Goal: Task Accomplishment & Management: Complete application form

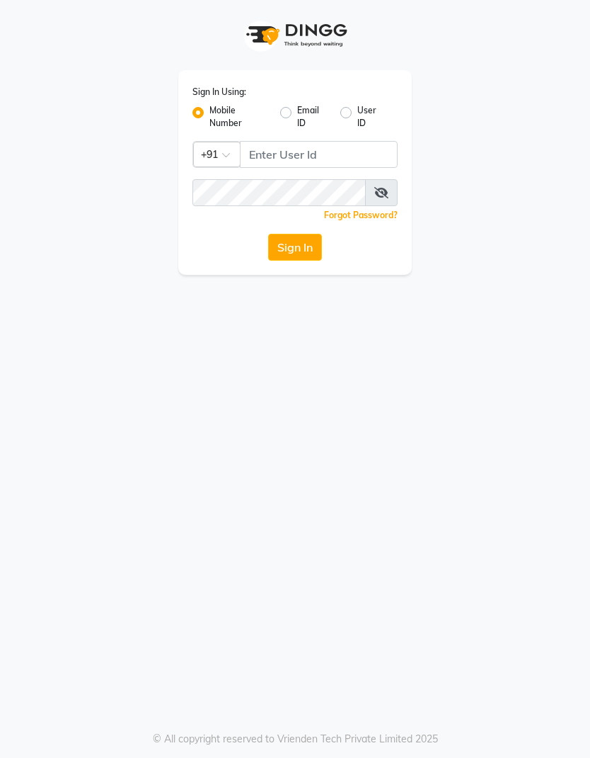
click at [309, 159] on input "Username" at bounding box center [319, 154] width 158 height 27
click at [321, 150] on input "Username" at bounding box center [319, 154] width 158 height 27
type input "7977013928"
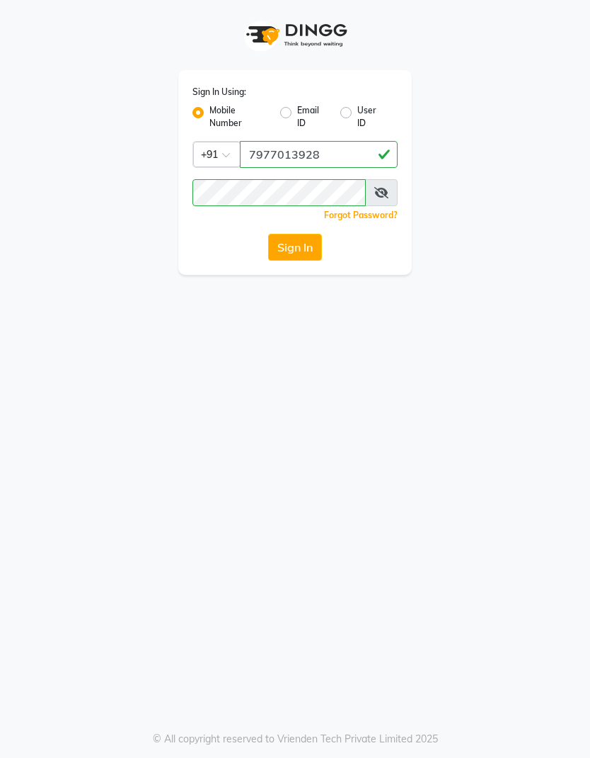
click at [384, 187] on icon at bounding box center [382, 192] width 14 height 11
click at [293, 244] on button "Sign In" at bounding box center [295, 247] width 54 height 27
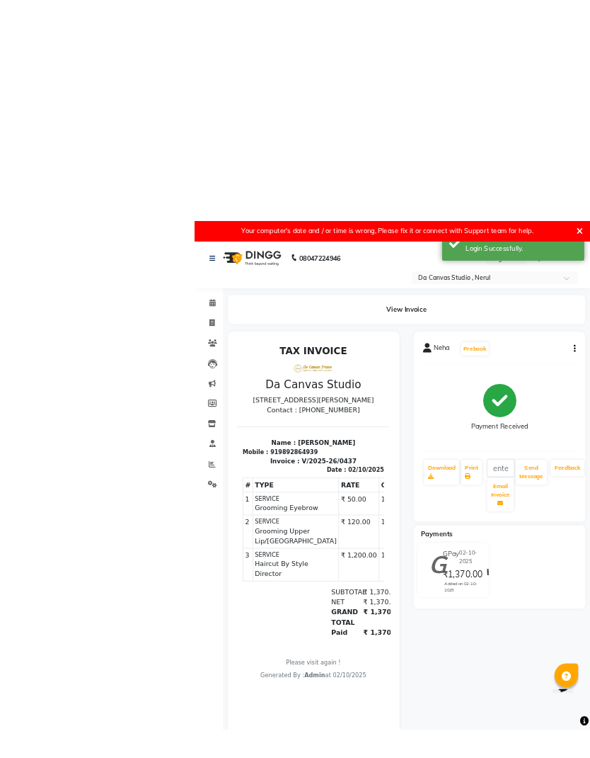
scroll to position [28, 0]
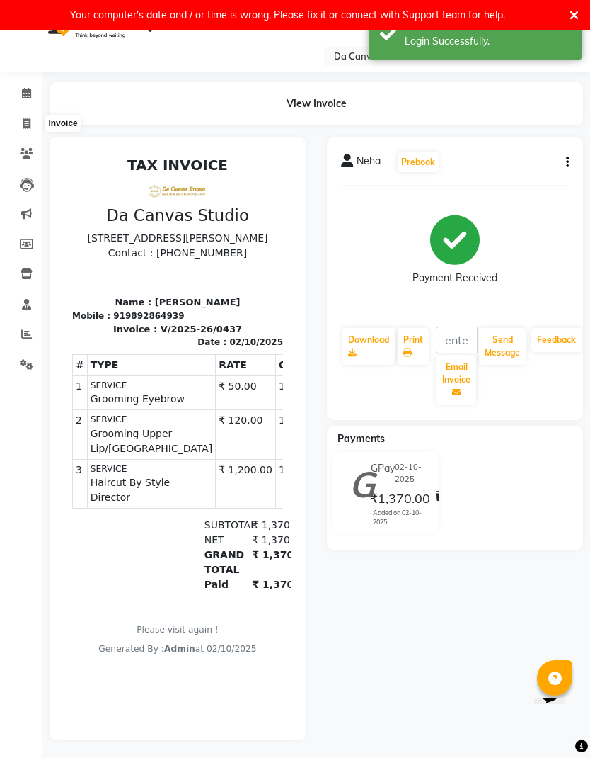
click at [35, 124] on span at bounding box center [26, 124] width 25 height 16
select select "7260"
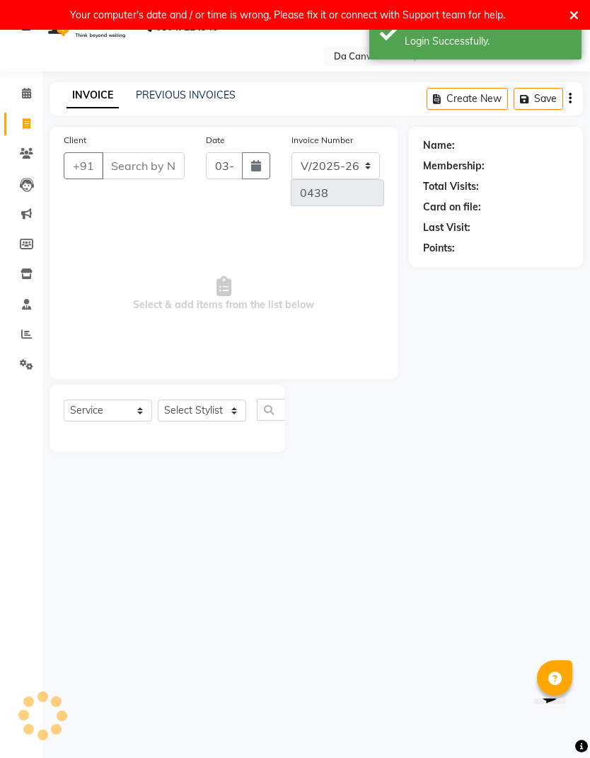
scroll to position [30, 0]
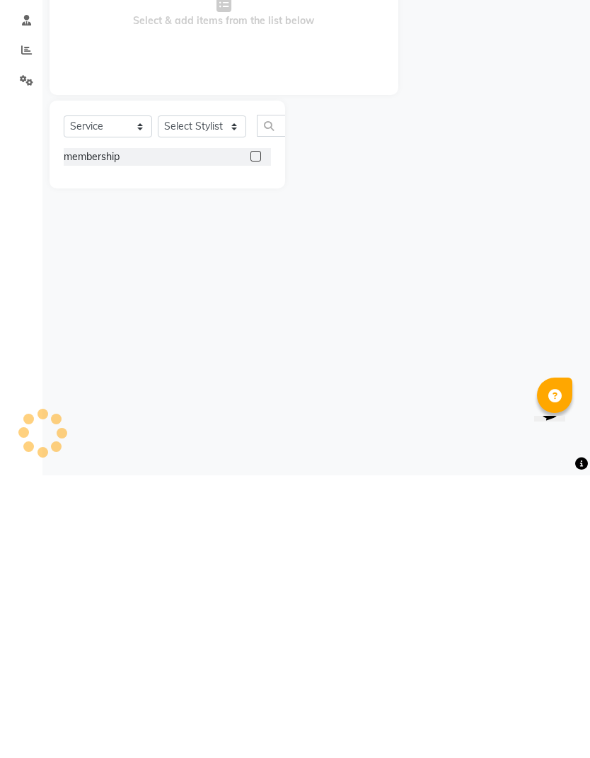
select select "membership"
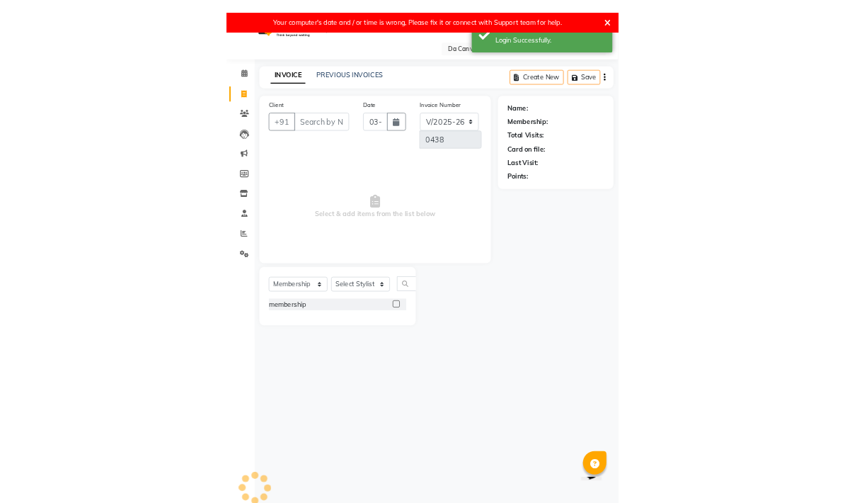
scroll to position [0, 0]
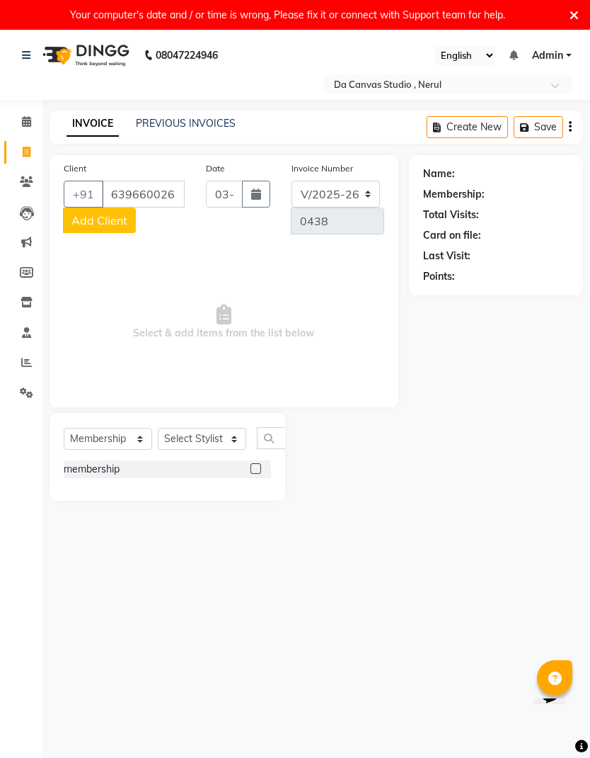
type input "6396600268"
click at [100, 227] on button "Add Client" at bounding box center [99, 219] width 73 height 25
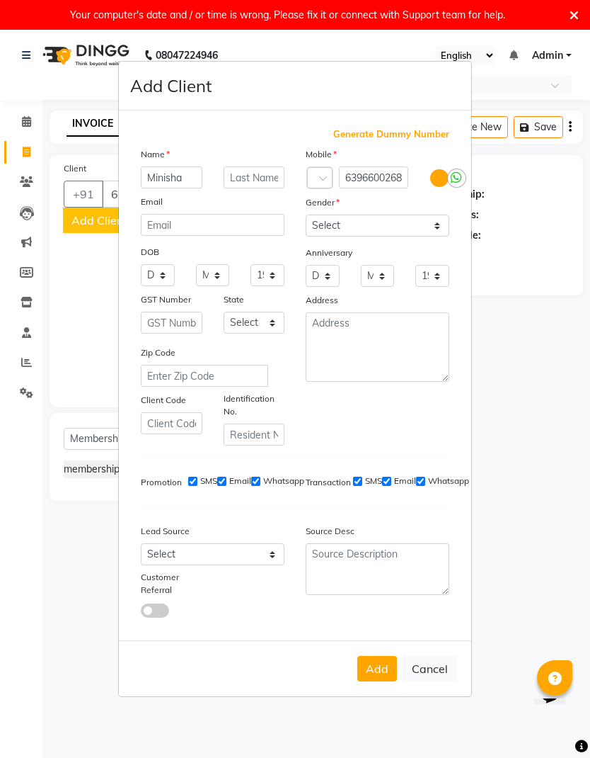
type input "Minisha"
click at [370, 236] on select "Select [DEMOGRAPHIC_DATA] [DEMOGRAPHIC_DATA] Other Prefer Not To Say" at bounding box center [378, 226] width 144 height 22
select select "[DEMOGRAPHIC_DATA]"
click at [378, 681] on button "Add" at bounding box center [378, 668] width 40 height 25
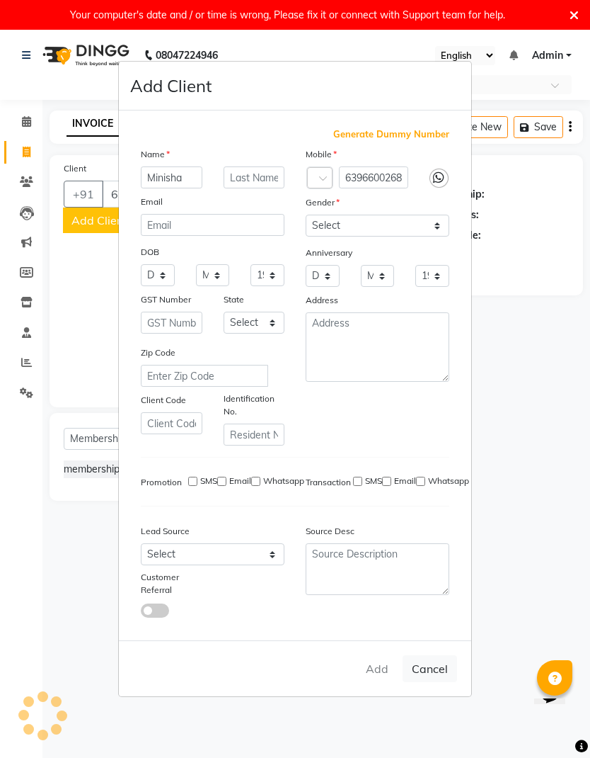
select select
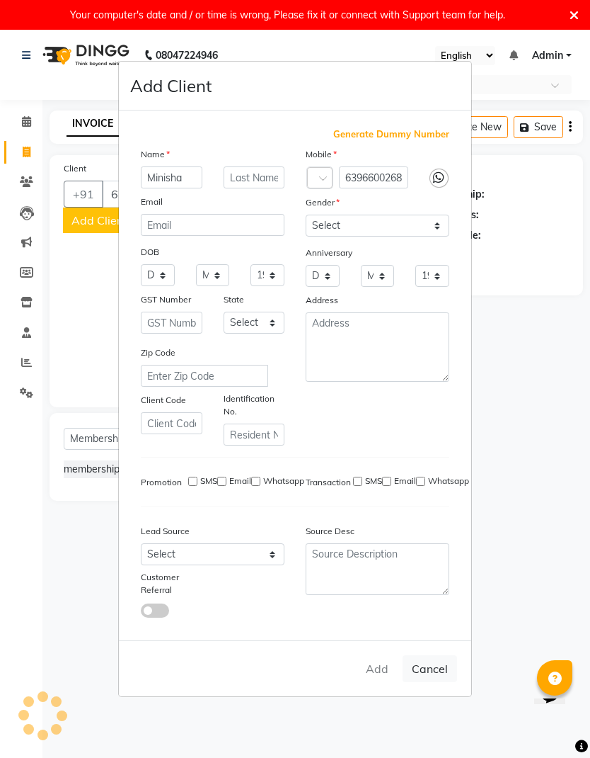
select select
checkbox input "false"
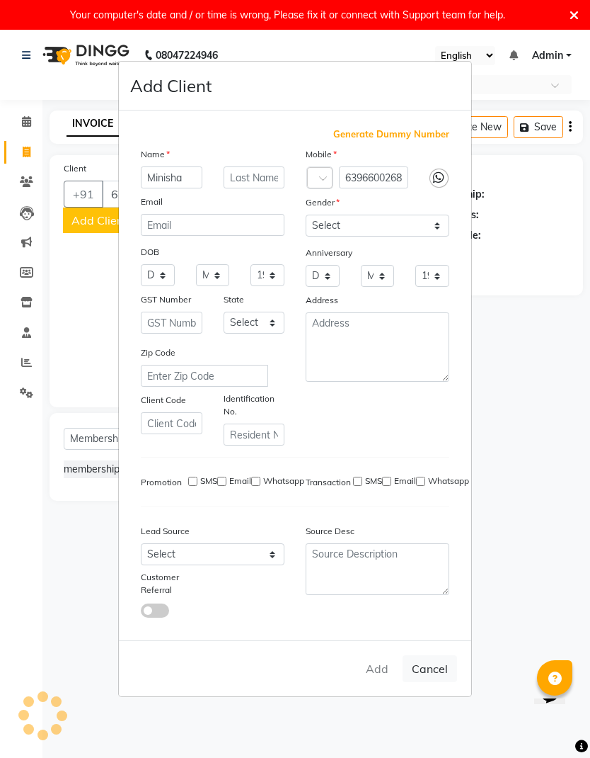
checkbox input "false"
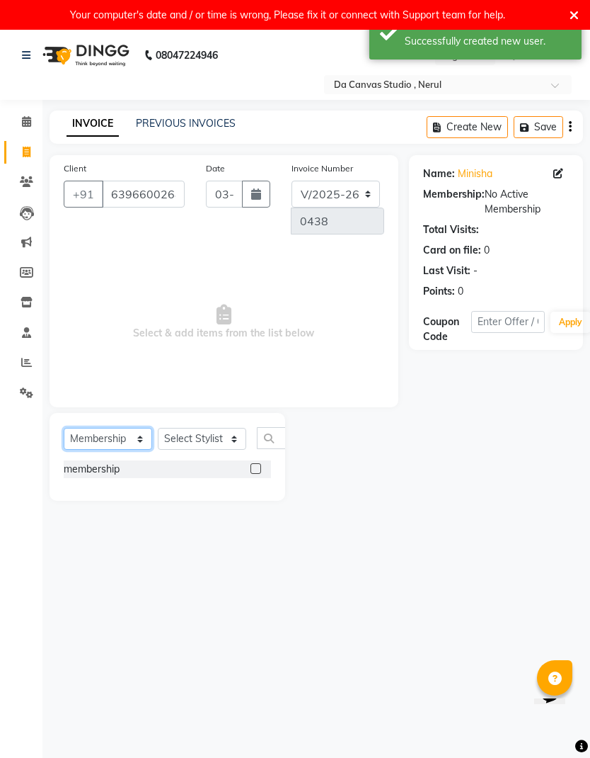
click at [103, 440] on select "Select Service Product Membership Package Voucher Prepaid Gift Card" at bounding box center [108, 439] width 89 height 22
select select "service"
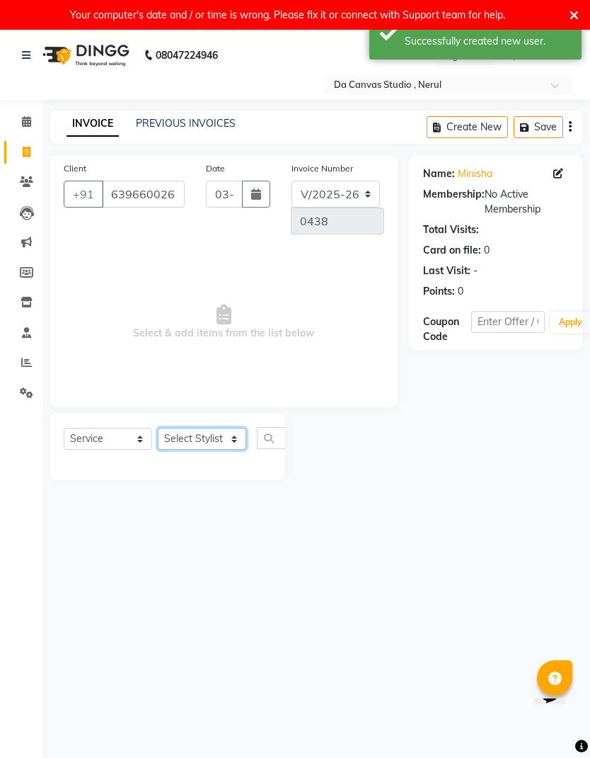
click at [212, 440] on select "Select Stylist Aasma Armaan Farmaan Fatima [PERSON_NAME] [PERSON_NAME] [PERSON_…" at bounding box center [202, 439] width 89 height 22
click at [207, 439] on select "Select Stylist Aasma Armaan Farmaan Fatima [PERSON_NAME] [PERSON_NAME] [PERSON_…" at bounding box center [202, 439] width 89 height 22
select select "62373"
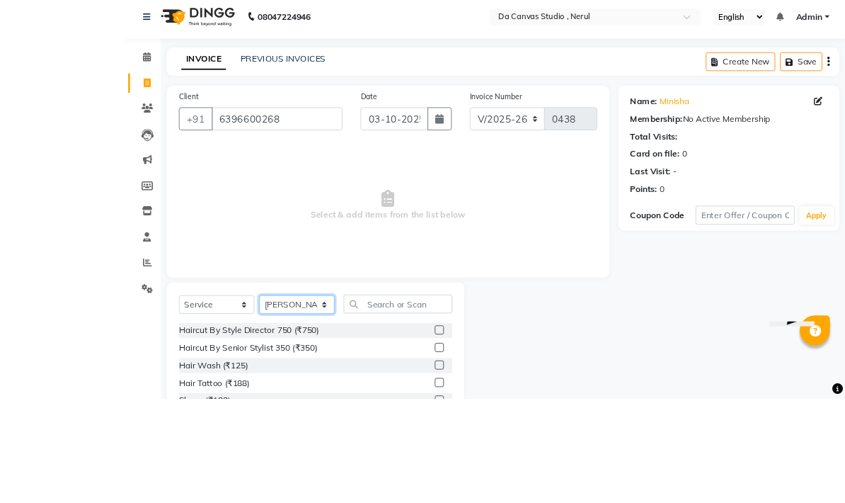
scroll to position [38, 0]
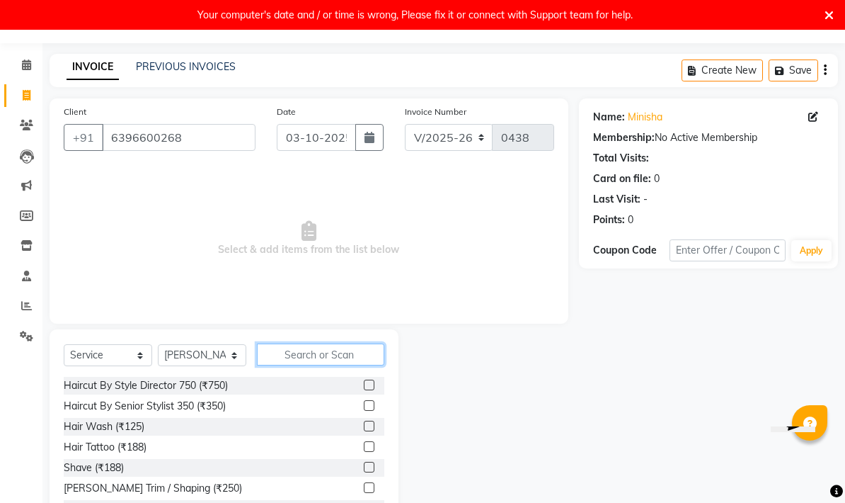
click at [341, 364] on input "text" at bounding box center [320, 354] width 127 height 22
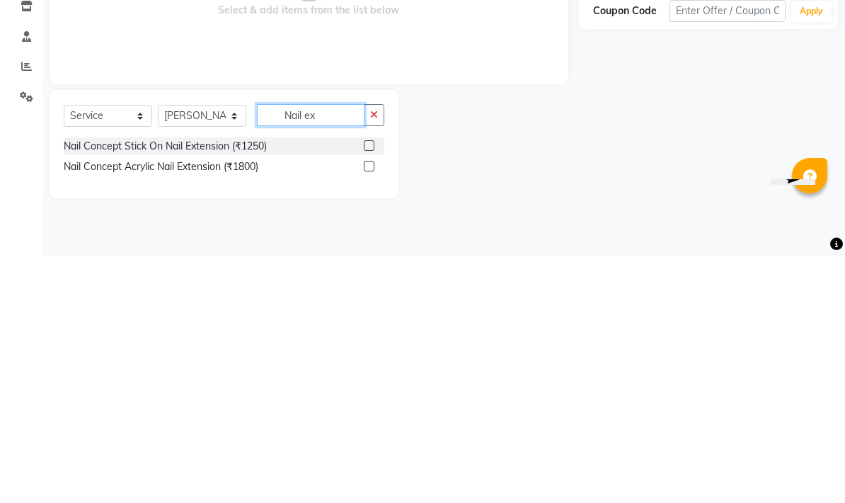
scroll to position [30, 0]
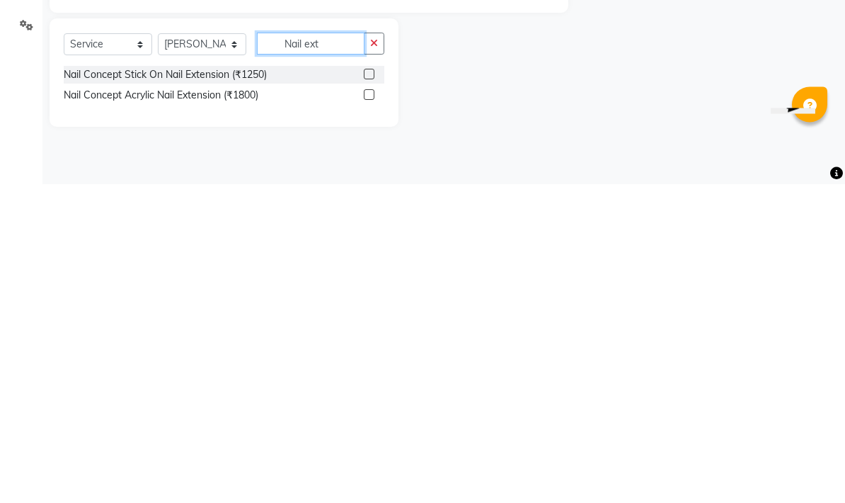
type input "Nail ext"
click at [370, 408] on label at bounding box center [369, 413] width 11 height 11
click at [370, 409] on input "checkbox" at bounding box center [368, 413] width 9 height 9
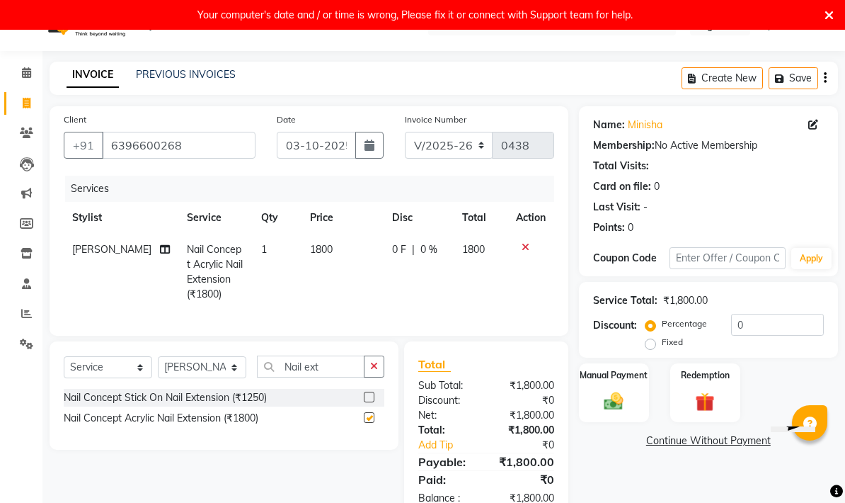
checkbox input "false"
click at [392, 246] on span "0 F" at bounding box center [399, 249] width 14 height 15
select select "62373"
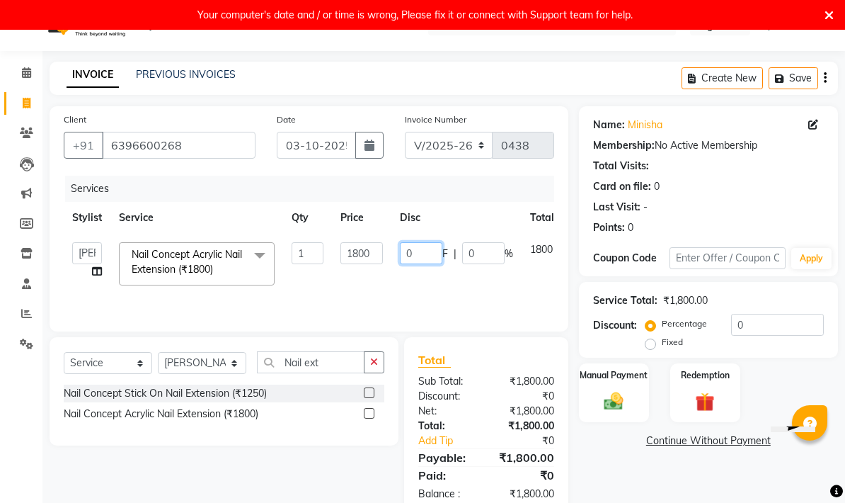
click at [422, 249] on input "0" at bounding box center [421, 253] width 42 height 22
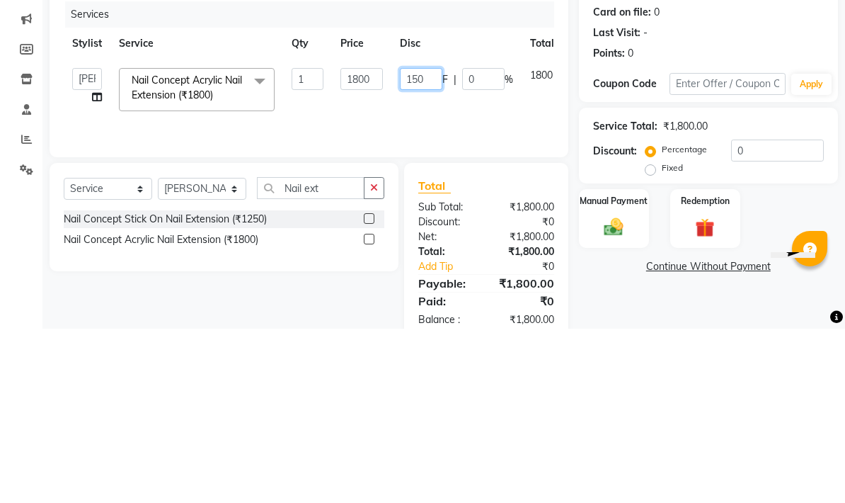
type input "1500"
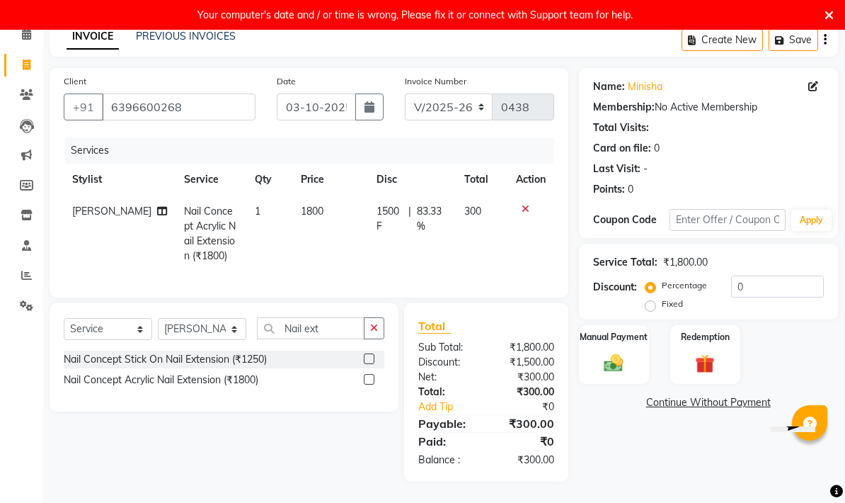
click at [388, 205] on span "1500 F" at bounding box center [390, 219] width 26 height 30
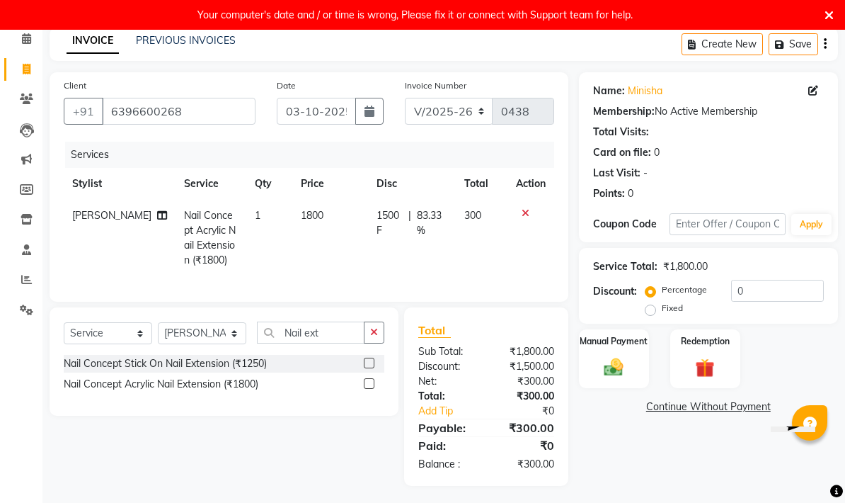
select select "62373"
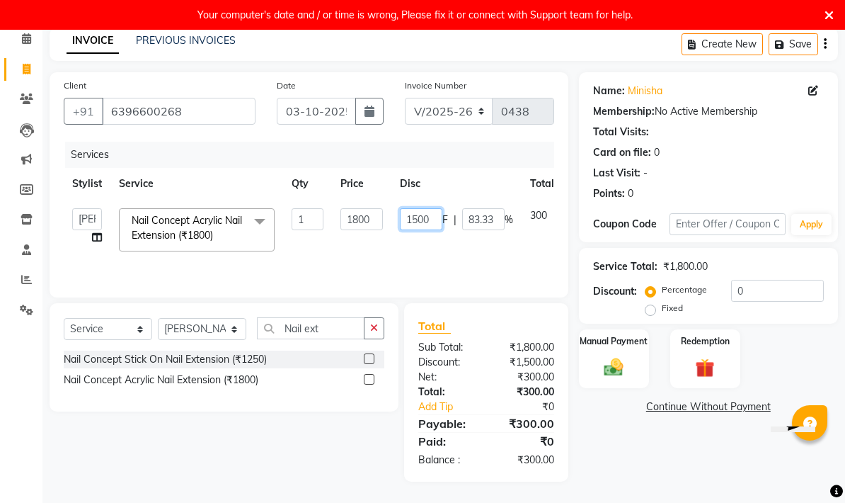
click at [435, 210] on input "1500" at bounding box center [421, 219] width 42 height 22
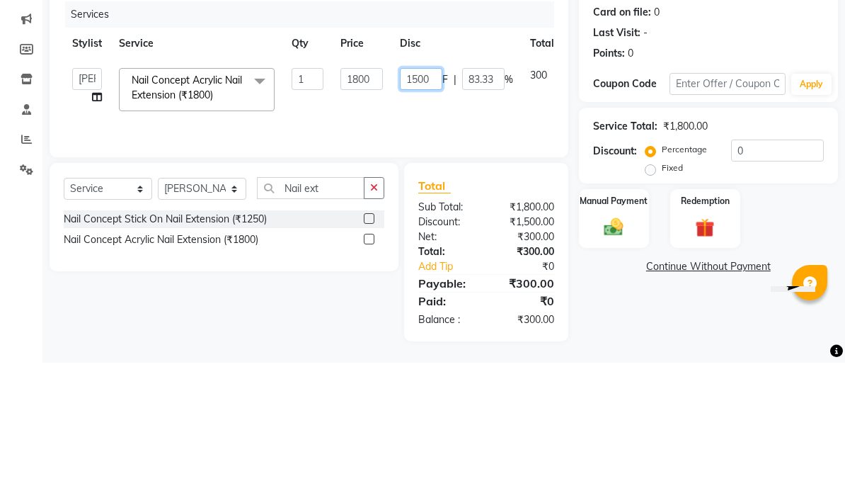
click at [428, 208] on input "1500" at bounding box center [421, 219] width 42 height 22
type input "1"
click at [491, 142] on div "Services Stylist Service Qty Price Disc Total Action Aasma Armaan Farmaan Fatim…" at bounding box center [309, 213] width 491 height 142
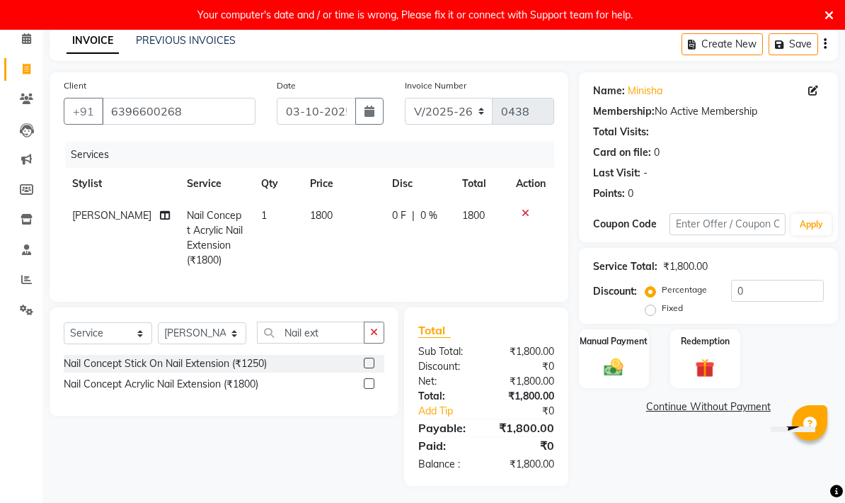
click at [312, 218] on span "1800" at bounding box center [321, 215] width 23 height 13
select select "62373"
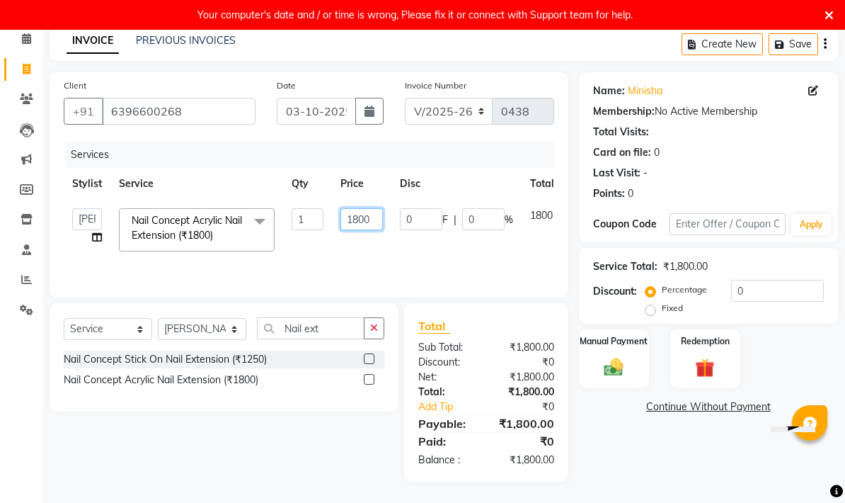
click at [359, 210] on input "1800" at bounding box center [362, 219] width 42 height 22
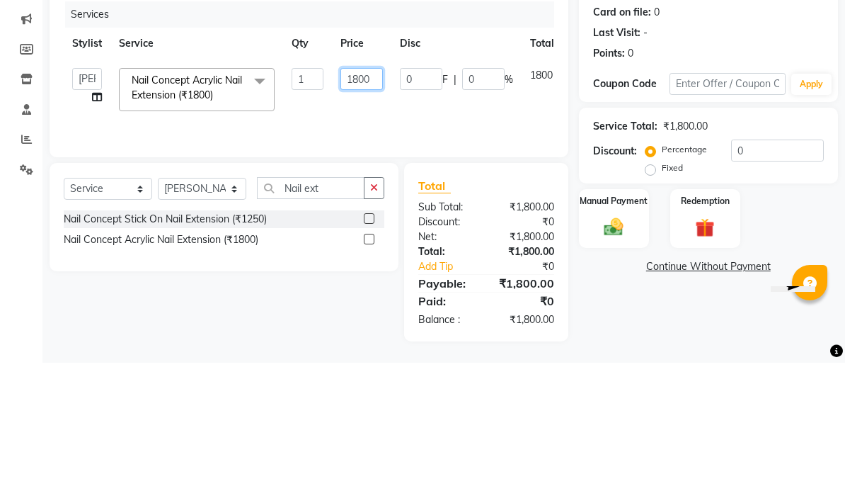
click at [363, 208] on input "1800" at bounding box center [362, 219] width 42 height 22
click at [368, 208] on input "1800" at bounding box center [362, 219] width 42 height 22
type input "1500"
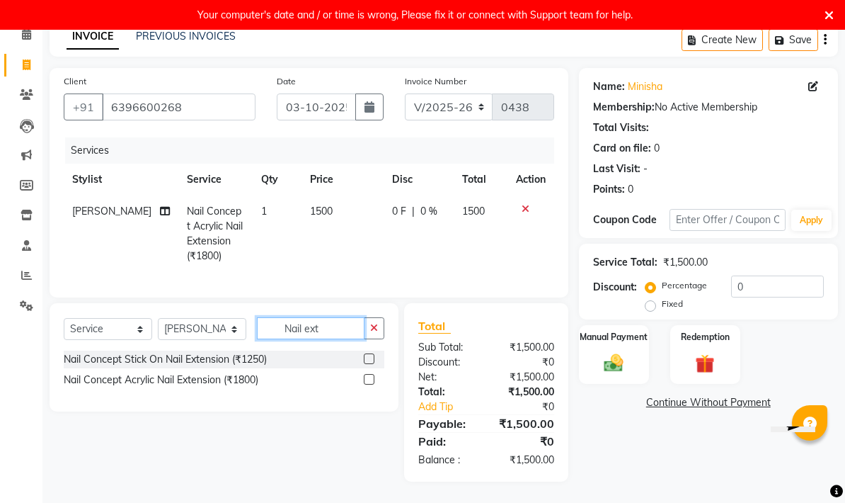
click at [341, 322] on input "Nail ext" at bounding box center [311, 328] width 108 height 22
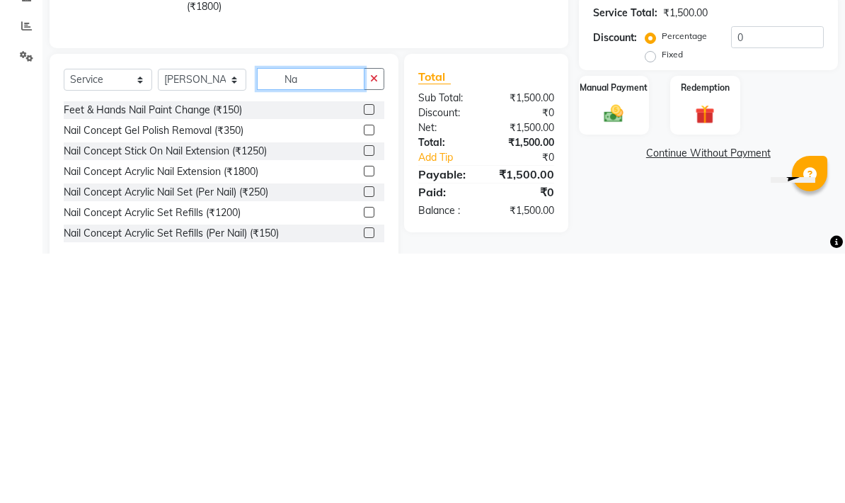
type input "N"
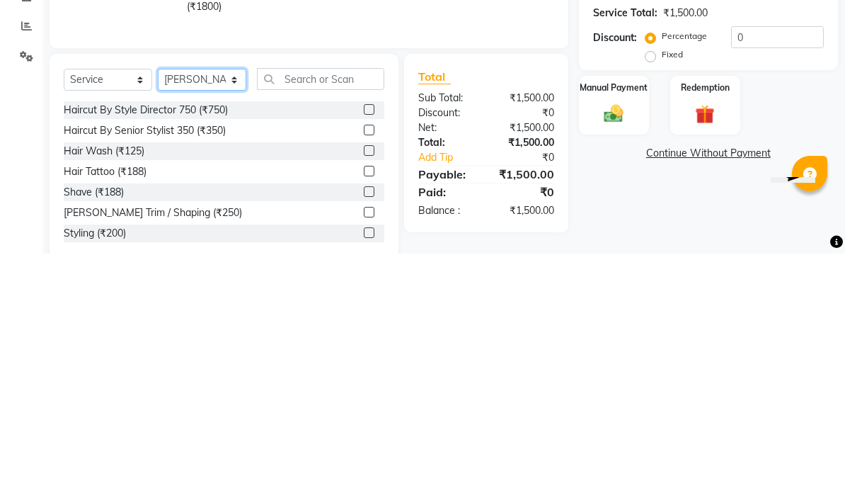
click at [191, 318] on select "Select Stylist Aasma Armaan Farmaan Fatima [PERSON_NAME] [PERSON_NAME] [PERSON_…" at bounding box center [202, 329] width 89 height 22
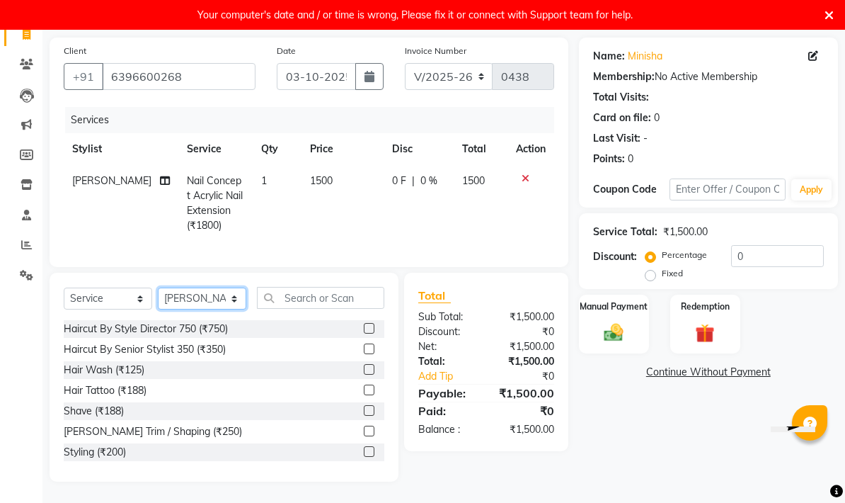
select select "62372"
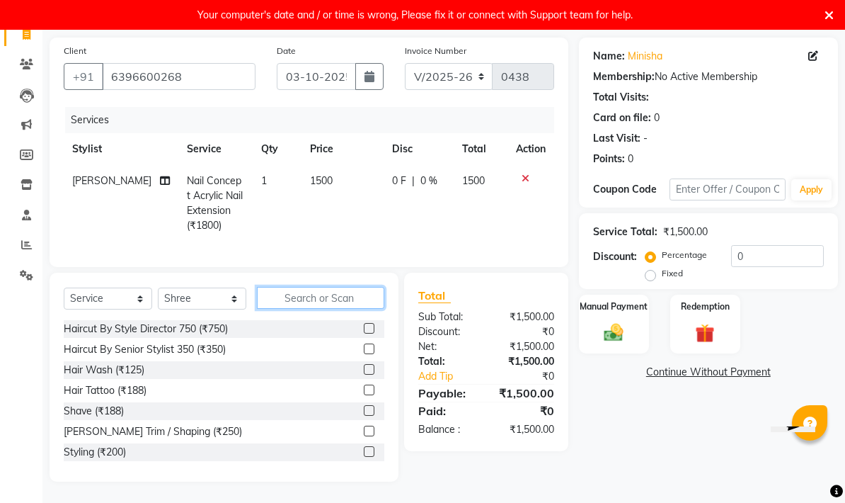
click at [326, 295] on input "text" at bounding box center [320, 298] width 127 height 22
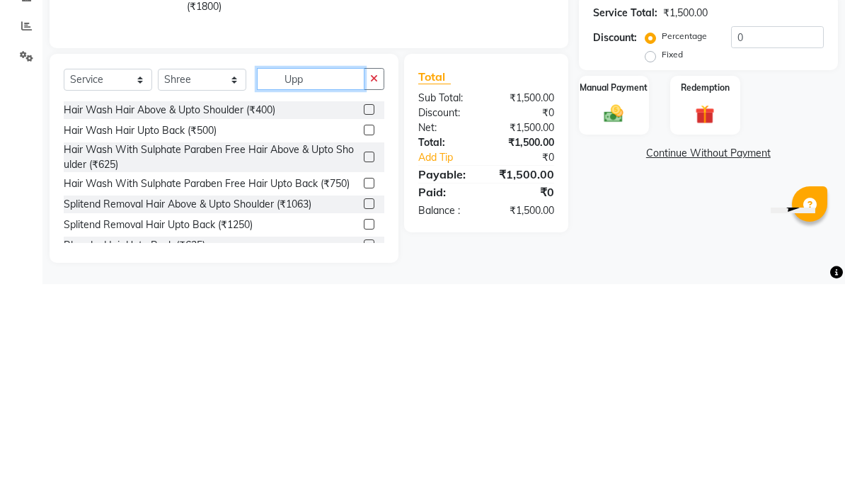
scroll to position [68, 0]
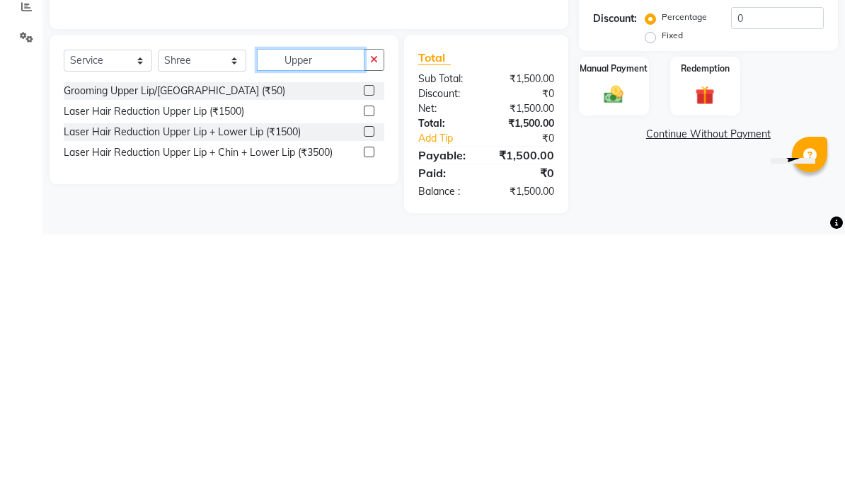
type input "Upper"
click at [370, 353] on label at bounding box center [369, 358] width 11 height 11
click at [370, 355] on input "checkbox" at bounding box center [368, 359] width 9 height 9
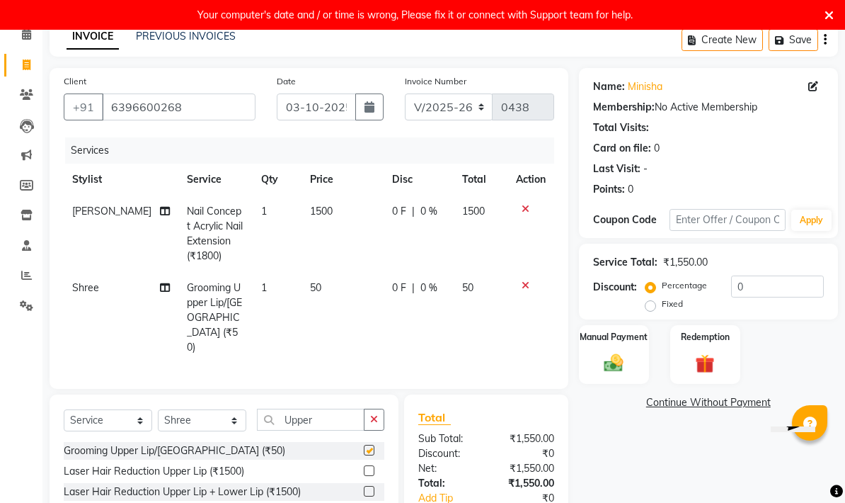
checkbox input "false"
click at [311, 287] on td "50" at bounding box center [343, 317] width 82 height 91
select select "62372"
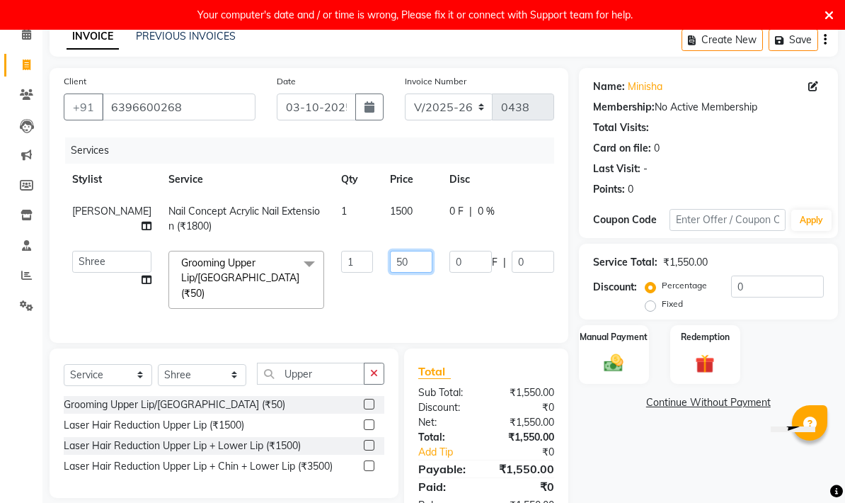
click at [390, 262] on input "50" at bounding box center [411, 262] width 42 height 22
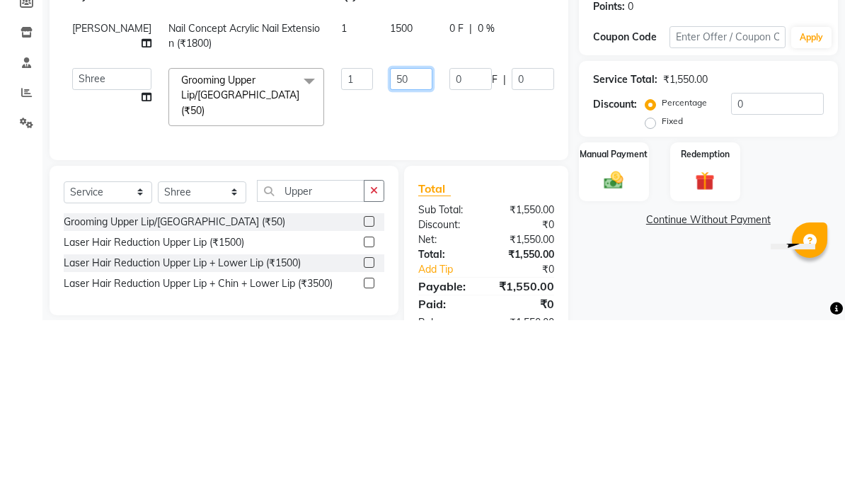
type input "5"
type input "40"
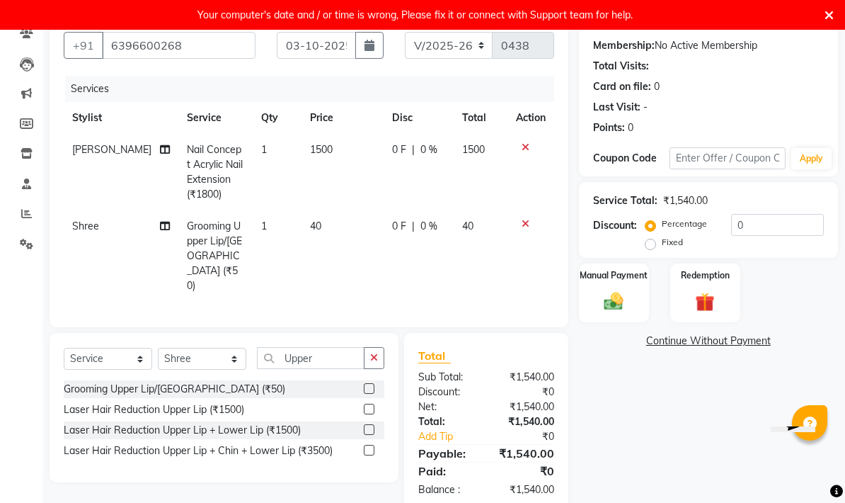
click at [590, 293] on img at bounding box center [613, 301] width 31 height 22
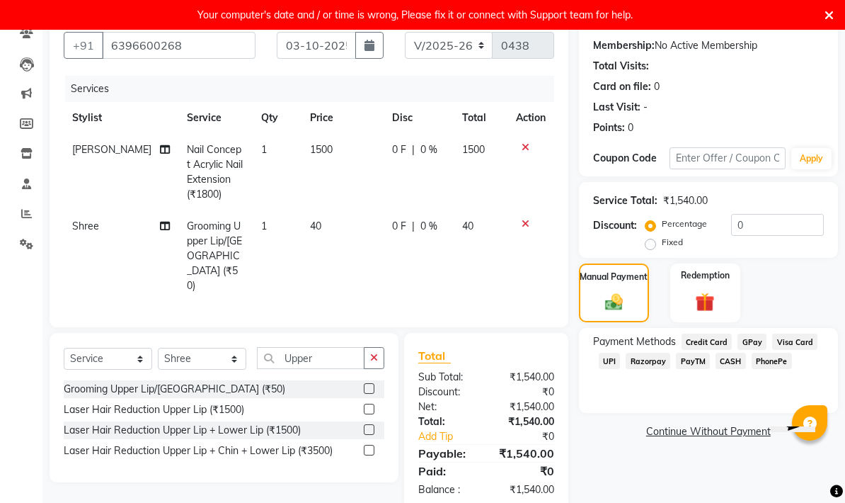
click at [590, 366] on span "CASH" at bounding box center [731, 361] width 30 height 16
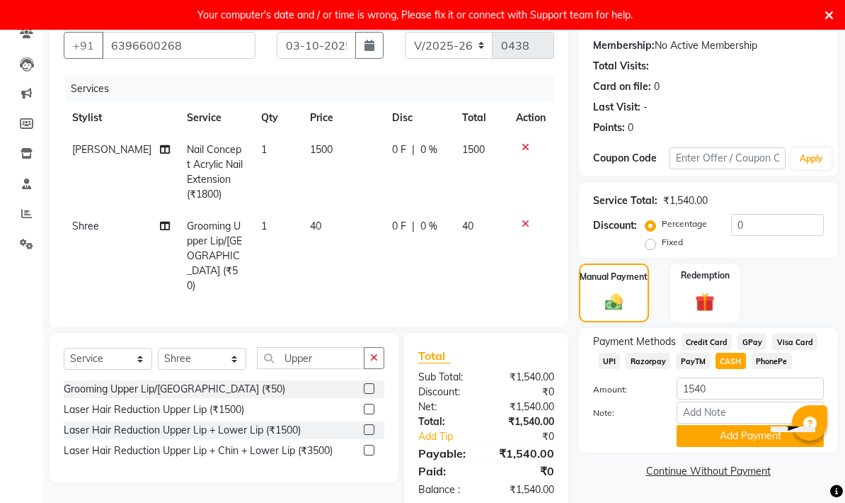
click at [590, 429] on button "Add Payment" at bounding box center [750, 436] width 147 height 22
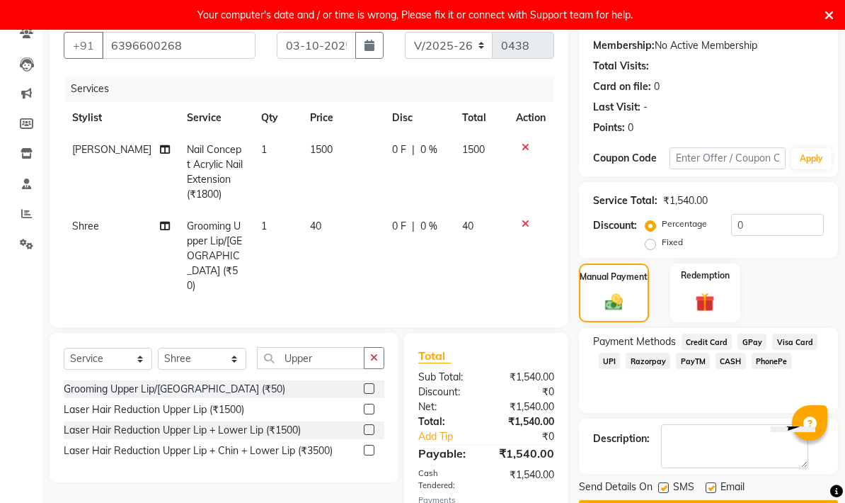
scroll to position [137, 0]
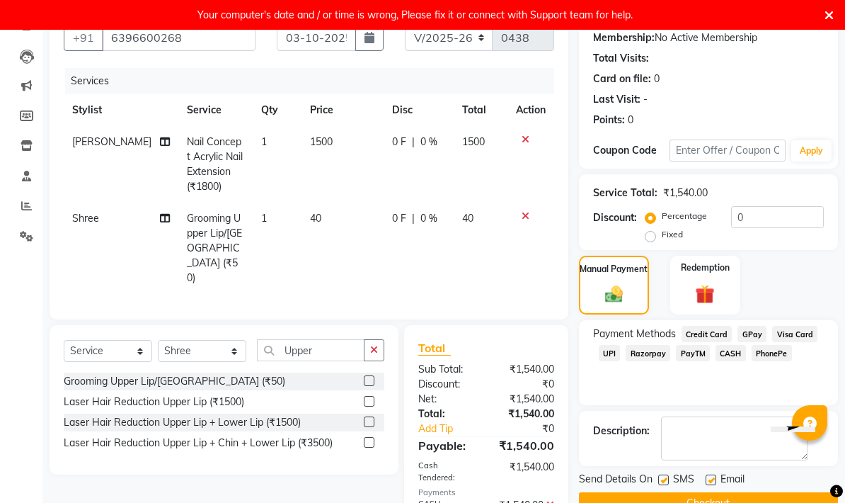
click at [590, 510] on button "Checkout" at bounding box center [708, 503] width 259 height 22
